Goal: Task Accomplishment & Management: Manage account settings

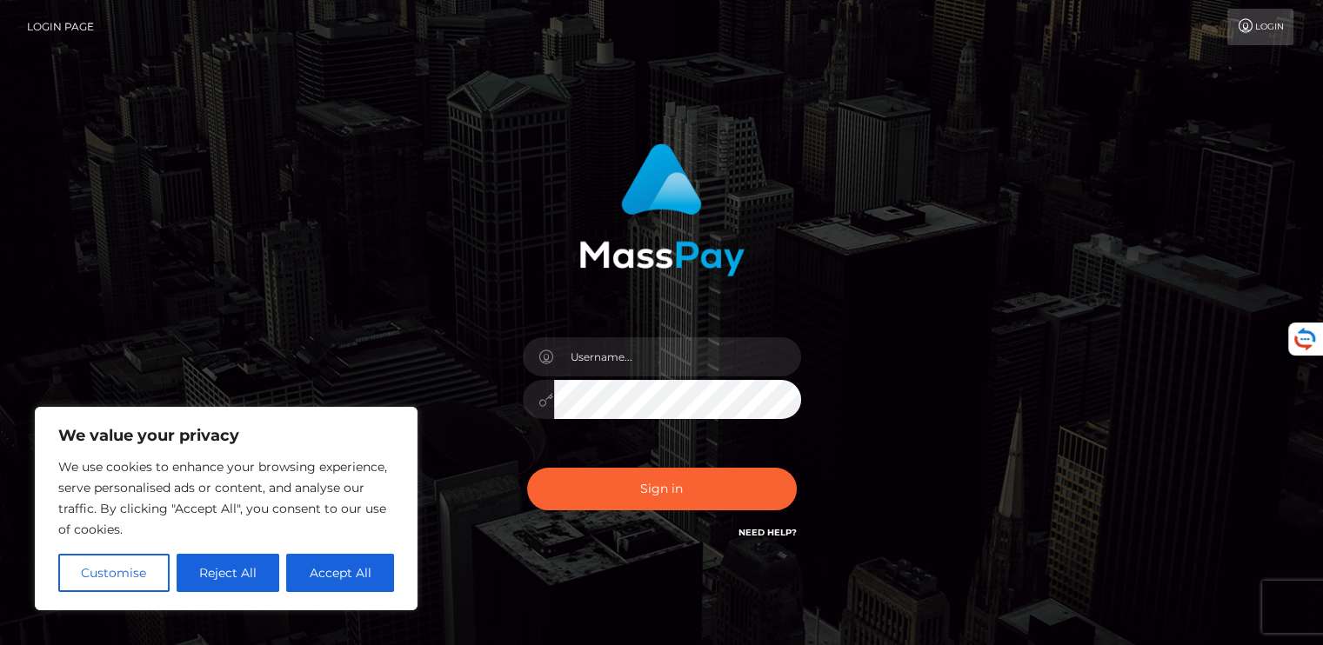
click at [84, 27] on link "Login Page" at bounding box center [60, 27] width 67 height 37
